Goal: Information Seeking & Learning: Learn about a topic

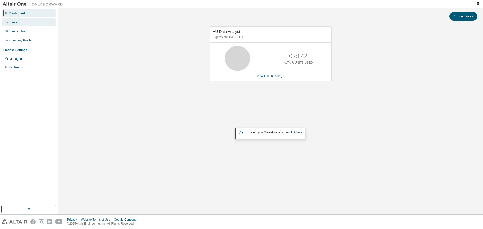
click at [20, 24] on div "Users" at bounding box center [29, 22] width 54 height 8
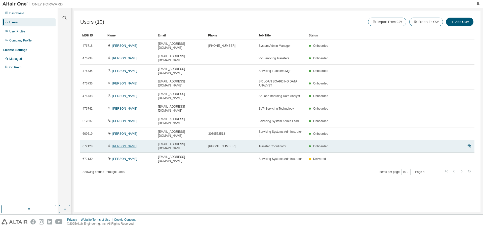
click at [118, 145] on link "[PERSON_NAME]" at bounding box center [125, 147] width 25 height 4
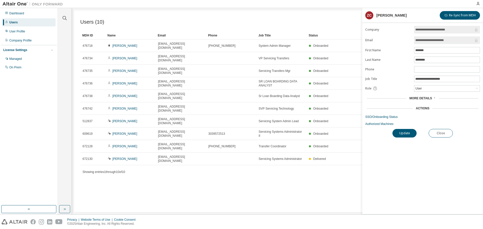
click at [417, 98] on span "More Details" at bounding box center [421, 99] width 23 height 4
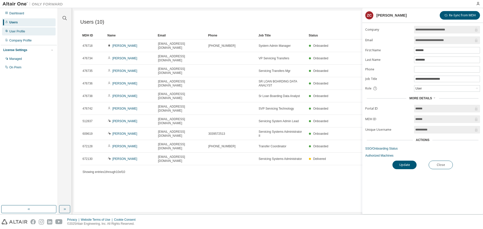
click at [25, 33] on div "User Profile" at bounding box center [17, 31] width 16 height 4
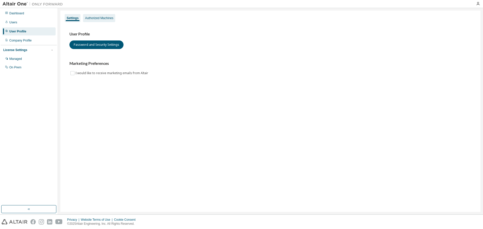
click at [94, 19] on div "Authorized Machines" at bounding box center [99, 18] width 28 height 4
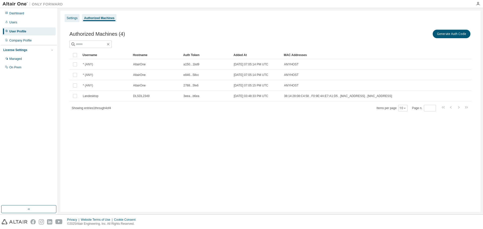
click at [75, 18] on div "Settings" at bounding box center [72, 18] width 11 height 4
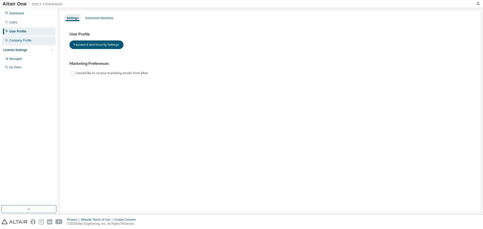
click at [20, 40] on div "Company Profile" at bounding box center [20, 41] width 22 height 4
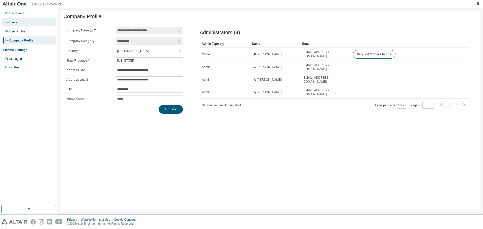
click at [15, 19] on div "Users" at bounding box center [29, 22] width 54 height 8
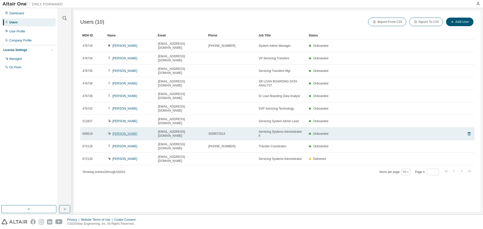
click at [120, 132] on link "[PERSON_NAME]" at bounding box center [125, 134] width 25 height 4
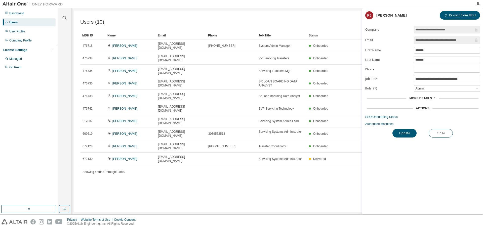
click at [427, 101] on div "More Details" at bounding box center [423, 98] width 115 height 7
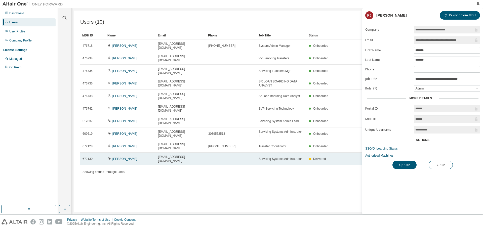
click at [285, 157] on span "Servicing Systems Administrator" at bounding box center [280, 159] width 43 height 4
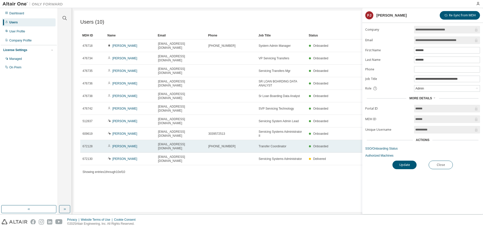
click at [281, 145] on span "Transfer Coordinator" at bounding box center [273, 147] width 28 height 4
click at [323, 145] on span "Onboarded" at bounding box center [320, 147] width 15 height 4
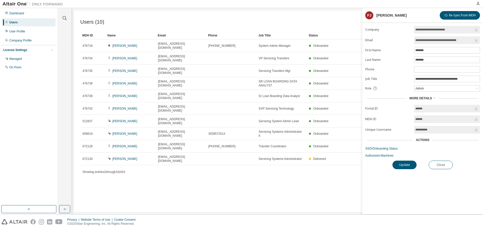
click at [342, 17] on div "Import From CSV Export To CSV Add User" at bounding box center [376, 22] width 197 height 11
click at [309, 169] on div "Users (10) Import From CSV Export To CSV Add User Clear Load Save Save As Field…" at bounding box center [277, 112] width 407 height 202
click at [19, 66] on div "On Prem" at bounding box center [15, 67] width 12 height 4
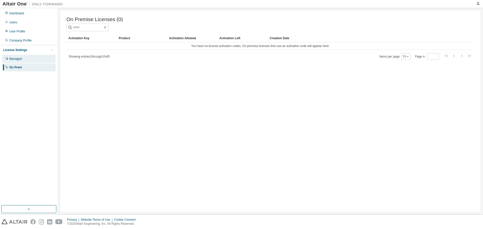
click at [15, 56] on div "Managed" at bounding box center [29, 59] width 54 height 8
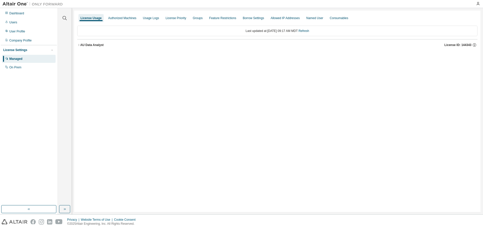
click at [16, 51] on div "License Settings" at bounding box center [15, 50] width 24 height 4
click at [19, 39] on div "Company Profile" at bounding box center [20, 41] width 22 height 4
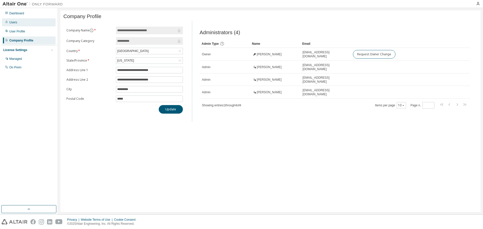
click at [16, 22] on div "Users" at bounding box center [13, 22] width 8 height 4
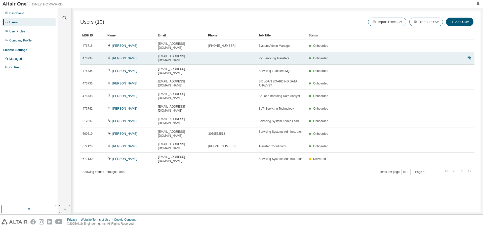
click at [89, 56] on span "476734" at bounding box center [88, 58] width 10 height 4
click at [121, 55] on td "[PERSON_NAME]" at bounding box center [130, 58] width 50 height 13
click at [123, 57] on link "[PERSON_NAME]" at bounding box center [125, 59] width 25 height 4
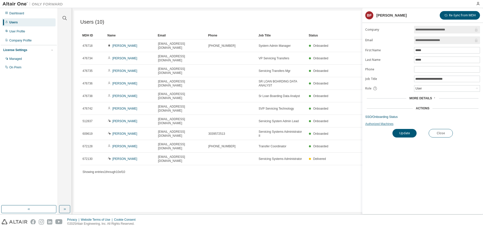
click at [382, 125] on link "Authorized Machines" at bounding box center [423, 124] width 115 height 4
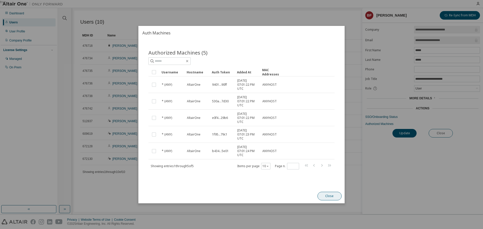
click at [325, 197] on button "Close" at bounding box center [330, 196] width 24 height 9
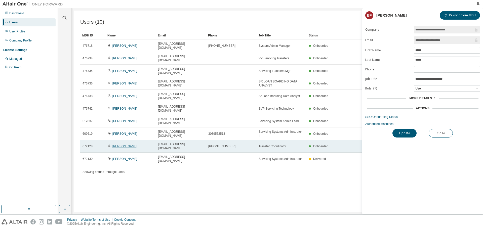
click at [114, 145] on link "[PERSON_NAME]" at bounding box center [125, 147] width 25 height 4
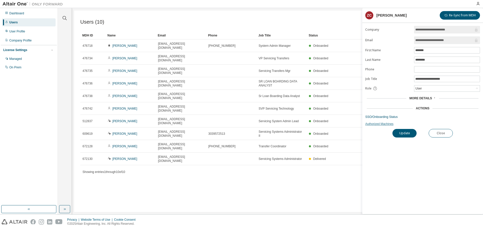
click at [382, 123] on link "Authorized Machines" at bounding box center [423, 124] width 115 height 4
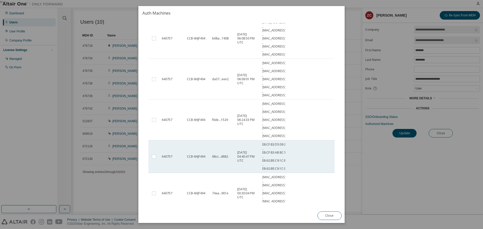
scroll to position [101, 0]
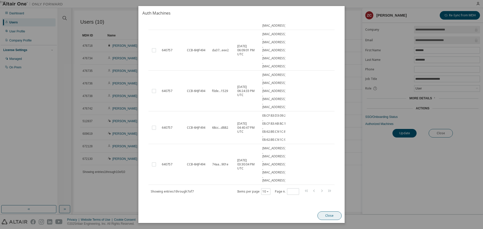
click at [324, 217] on button "Close" at bounding box center [330, 216] width 24 height 9
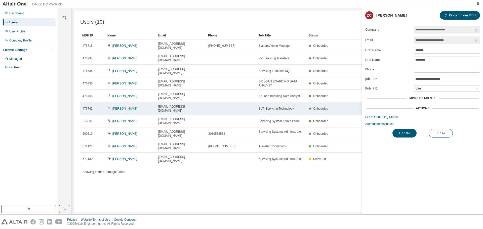
click at [122, 107] on link "[PERSON_NAME]" at bounding box center [125, 109] width 25 height 4
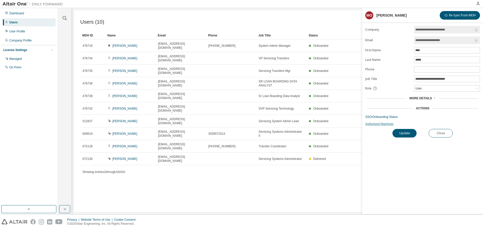
click at [373, 125] on link "Authorized Machines" at bounding box center [423, 124] width 115 height 4
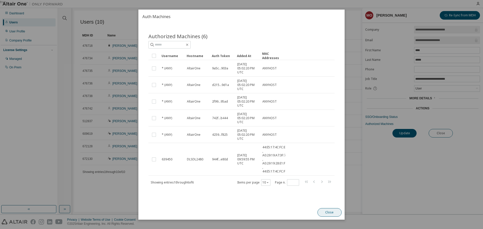
click at [330, 215] on button "Close" at bounding box center [330, 212] width 24 height 9
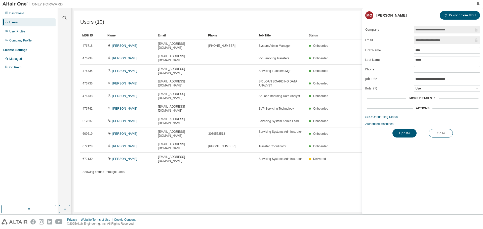
click at [220, 179] on div "Users (10) Import From CSV Export To CSV Add User Clear Load Save Save As Field…" at bounding box center [277, 112] width 407 height 202
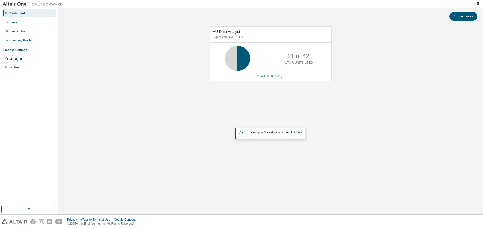
click at [268, 77] on link "View License Usage" at bounding box center [270, 76] width 27 height 4
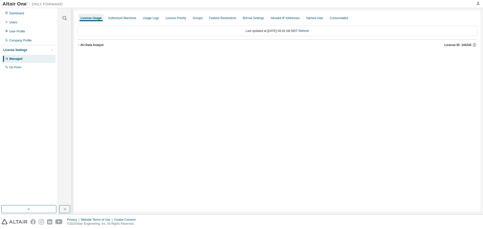
click at [80, 45] on icon "button" at bounding box center [78, 45] width 3 height 3
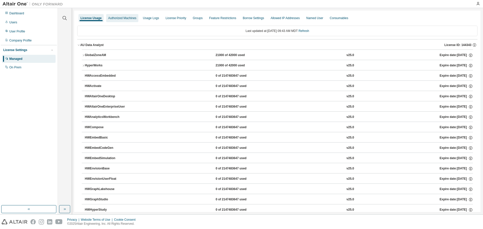
click at [127, 18] on div "Authorized Machines" at bounding box center [122, 18] width 28 height 4
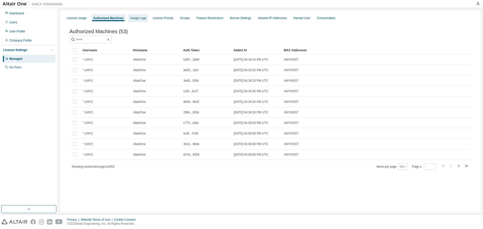
click at [143, 17] on div "Usage Logs" at bounding box center [138, 18] width 16 height 4
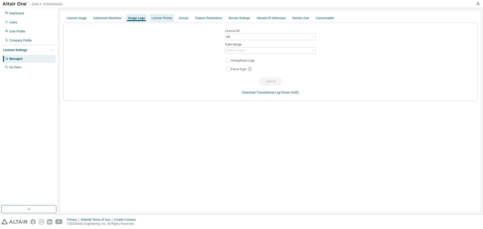
click at [162, 16] on div "License Priority" at bounding box center [162, 18] width 21 height 4
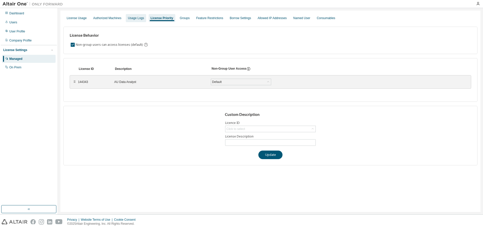
click at [136, 20] on div "Usage Logs" at bounding box center [136, 18] width 20 height 8
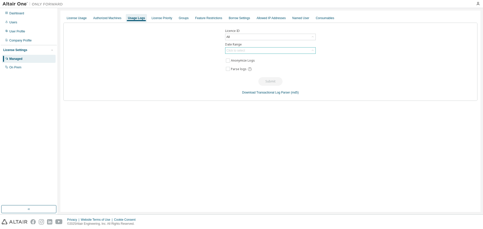
click at [237, 50] on div "Click to select" at bounding box center [236, 51] width 19 height 4
click at [241, 64] on li "Last 30 days" at bounding box center [270, 64] width 89 height 7
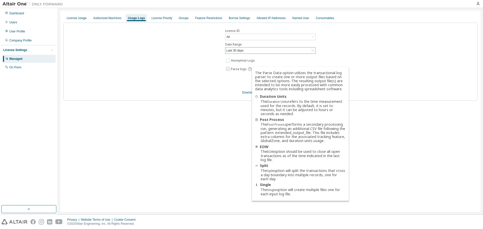
click at [248, 68] on icon at bounding box center [250, 69] width 5 height 5
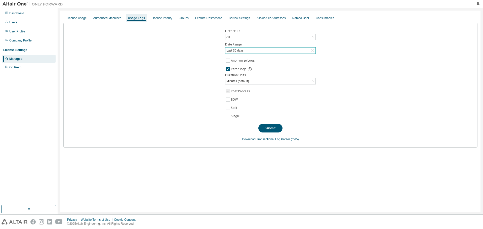
click at [257, 51] on div "Last 30 days" at bounding box center [271, 51] width 90 height 6
click at [250, 71] on li "Year to date" at bounding box center [270, 71] width 89 height 7
click at [279, 130] on button "Submit" at bounding box center [271, 128] width 24 height 9
click at [183, 19] on div "Groups" at bounding box center [184, 18] width 10 height 4
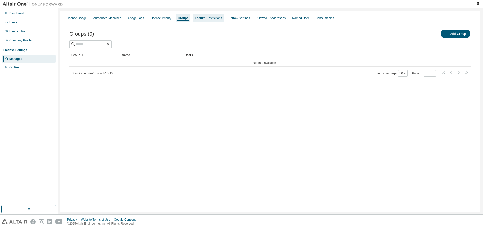
click at [204, 19] on div "Feature Restrictions" at bounding box center [208, 18] width 27 height 4
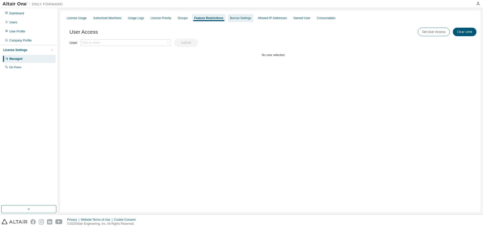
click at [243, 20] on div "Borrow Settings" at bounding box center [240, 18] width 21 height 4
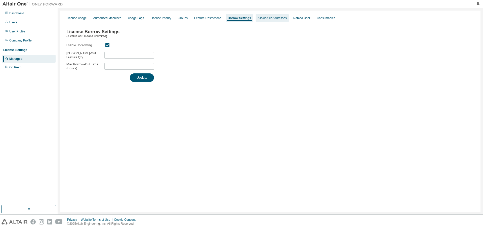
click at [268, 22] on div "Allowed IP Addresses" at bounding box center [272, 18] width 33 height 8
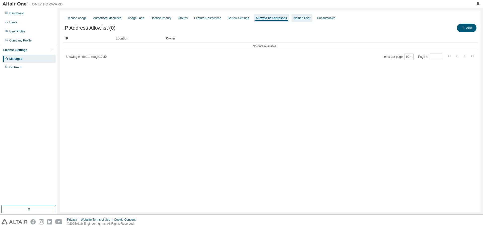
click at [305, 17] on div "Named User" at bounding box center [302, 18] width 17 height 4
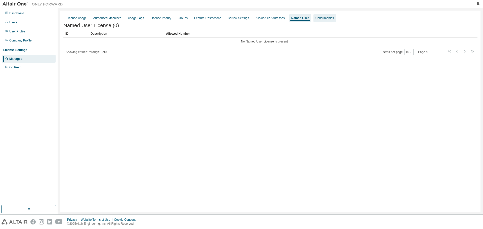
click at [327, 20] on div "Consumables" at bounding box center [325, 18] width 18 height 4
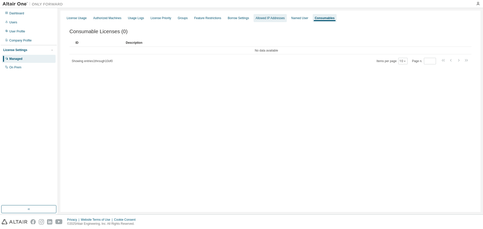
click at [284, 20] on div "Allowed IP Addresses" at bounding box center [270, 18] width 33 height 8
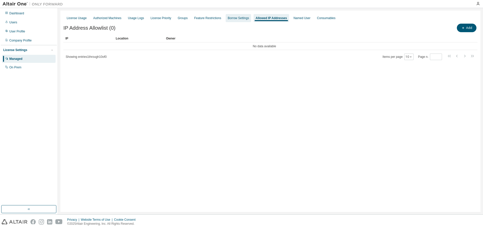
click at [236, 21] on div "Borrow Settings" at bounding box center [238, 18] width 25 height 8
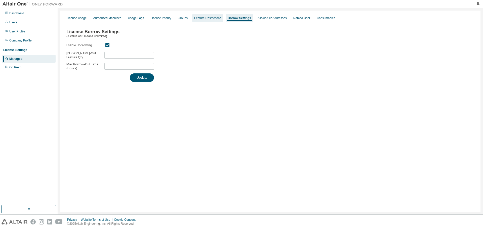
click at [215, 22] on div "Feature Restrictions" at bounding box center [207, 18] width 31 height 8
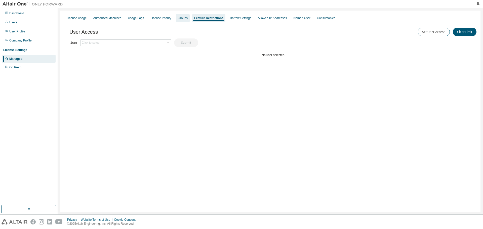
click at [186, 21] on div "Groups" at bounding box center [183, 18] width 14 height 8
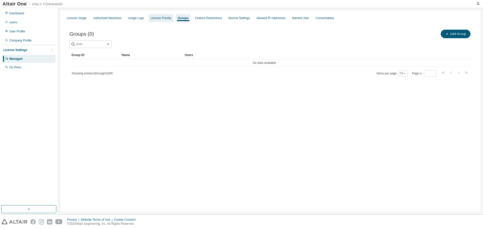
click at [166, 20] on div "License Priority" at bounding box center [161, 18] width 21 height 4
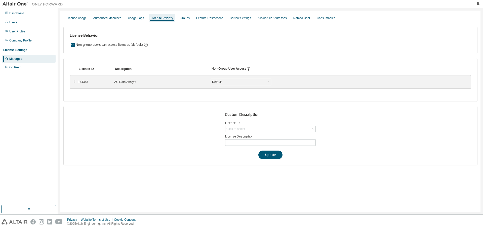
click at [118, 82] on div "AU Data Analyst" at bounding box center [159, 82] width 91 height 4
click at [139, 18] on div "Usage Logs" at bounding box center [136, 18] width 16 height 4
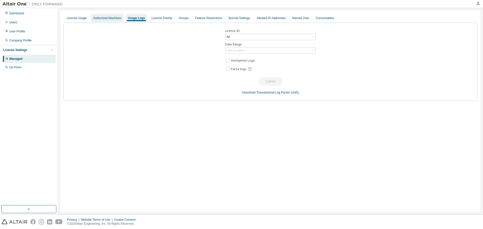
click at [114, 21] on div "Authorized Machines" at bounding box center [107, 18] width 32 height 8
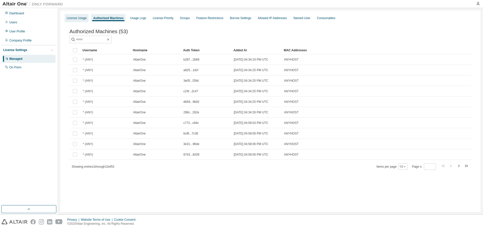
click at [80, 18] on div "License Usage" at bounding box center [77, 18] width 20 height 4
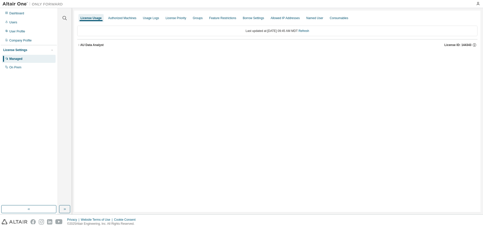
click at [79, 46] on icon "button" at bounding box center [78, 45] width 1 height 2
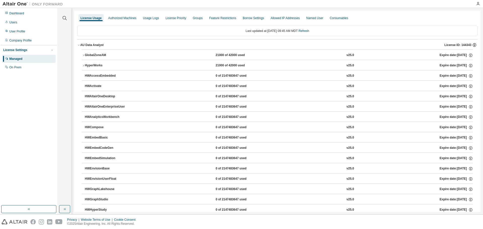
click at [473, 45] on icon "button" at bounding box center [475, 45] width 5 height 5
click at [20, 67] on div "On Prem" at bounding box center [15, 67] width 12 height 4
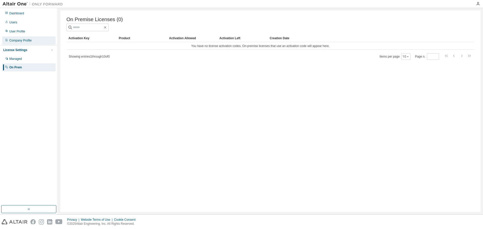
click at [27, 41] on div "Company Profile" at bounding box center [20, 41] width 22 height 4
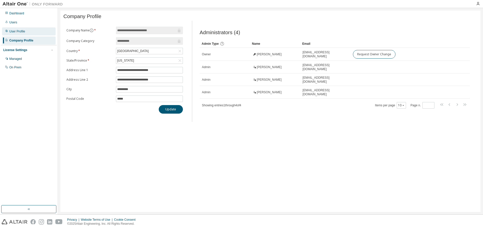
click at [19, 33] on div "User Profile" at bounding box center [17, 31] width 16 height 4
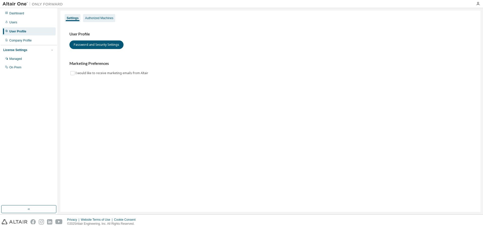
click at [102, 20] on div "Authorized Machines" at bounding box center [99, 18] width 32 height 8
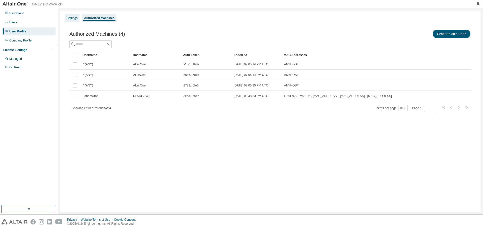
click at [71, 21] on div "Settings" at bounding box center [72, 18] width 15 height 8
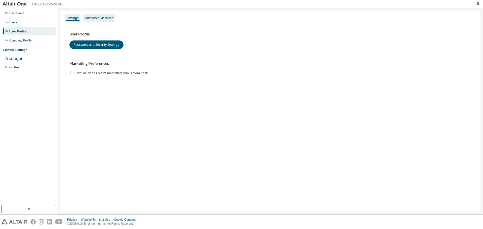
click at [93, 18] on div "Authorized Machines" at bounding box center [99, 18] width 28 height 4
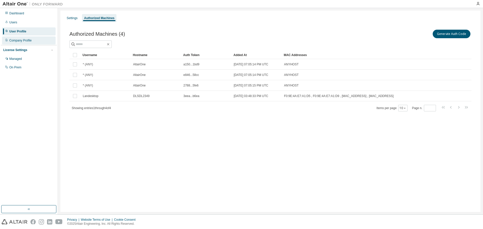
click at [27, 39] on div "Company Profile" at bounding box center [20, 41] width 22 height 4
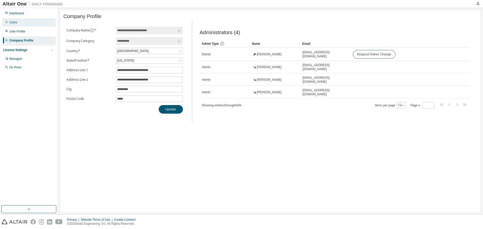
click at [17, 23] on div "Users" at bounding box center [29, 22] width 54 height 8
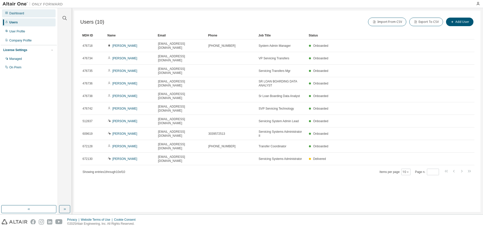
click at [18, 15] on div "Dashboard" at bounding box center [16, 13] width 15 height 4
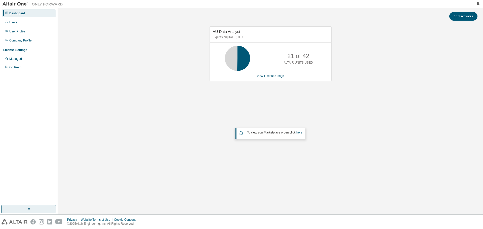
click at [27, 210] on icon "button" at bounding box center [29, 209] width 4 height 4
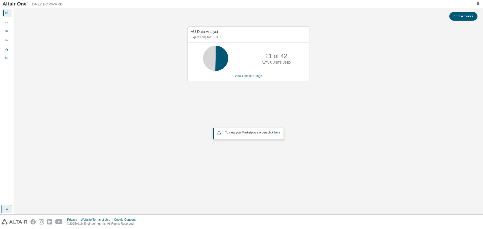
click at [9, 211] on icon "button" at bounding box center [7, 209] width 4 height 4
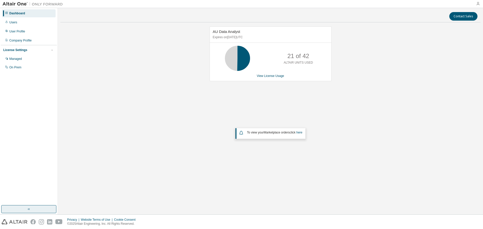
click at [477, 4] on icon "button" at bounding box center [478, 4] width 4 height 4
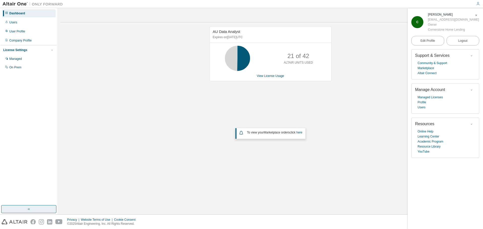
click at [370, 52] on div "AU Data Analyst Expires on [DATE] UTC 21 of 42 ALTAIR UNITS USED View License U…" at bounding box center [270, 100] width 420 height 149
click at [476, 15] on icon "button" at bounding box center [476, 15] width 3 height 3
